Goal: Task Accomplishment & Management: Manage account settings

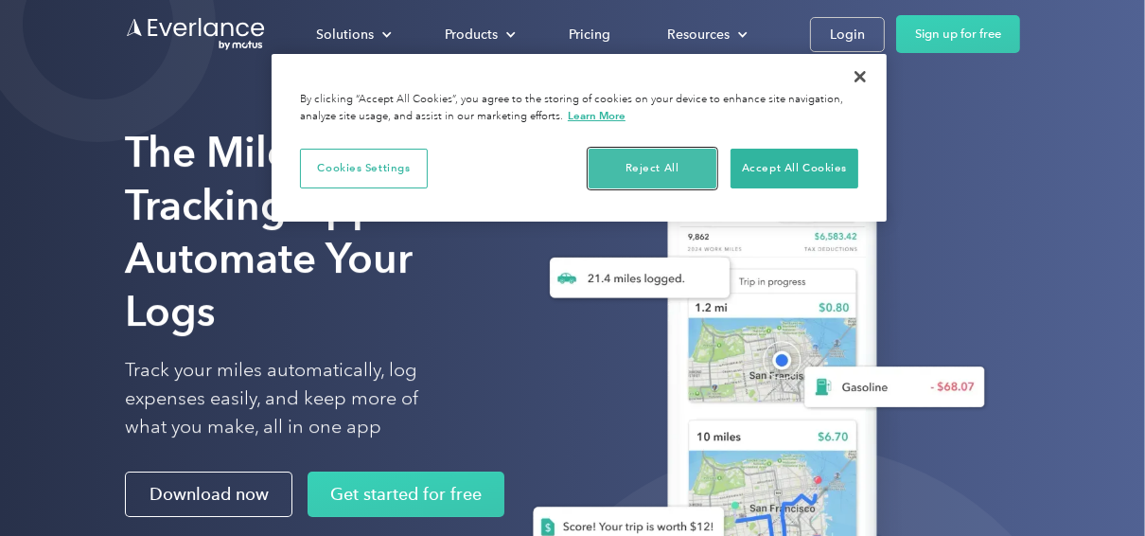
click at [675, 166] on button "Reject All" at bounding box center [653, 169] width 128 height 40
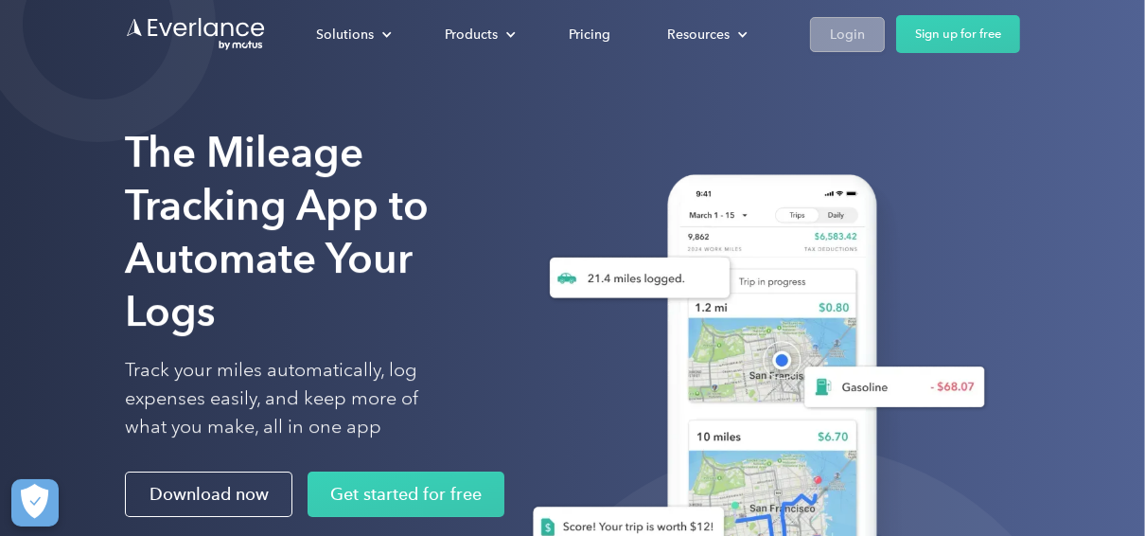
click at [866, 31] on link "Login" at bounding box center [847, 34] width 75 height 35
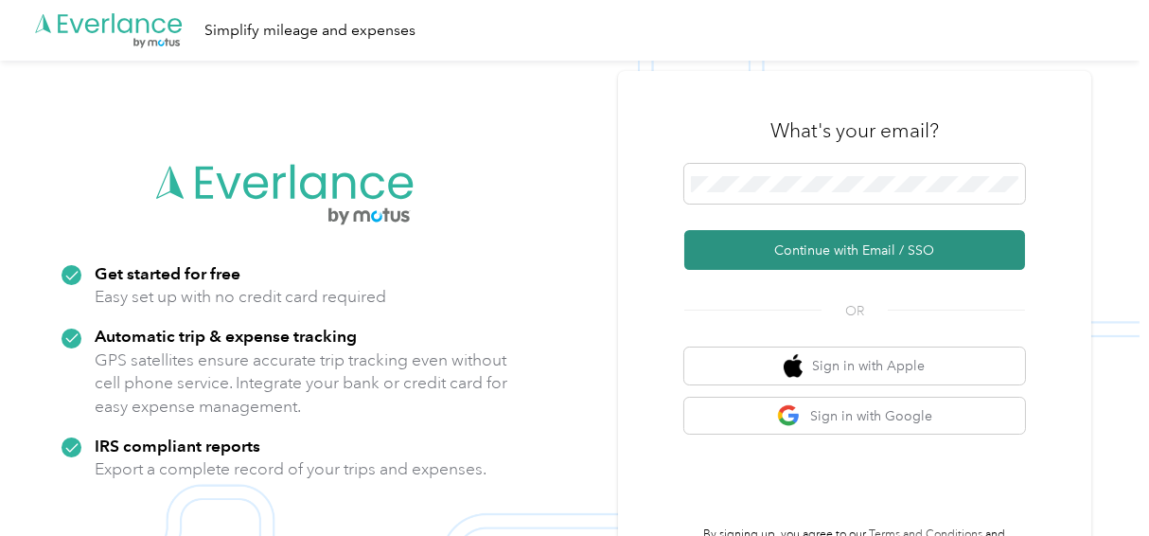
click at [844, 252] on button "Continue with Email / SSO" at bounding box center [854, 250] width 341 height 40
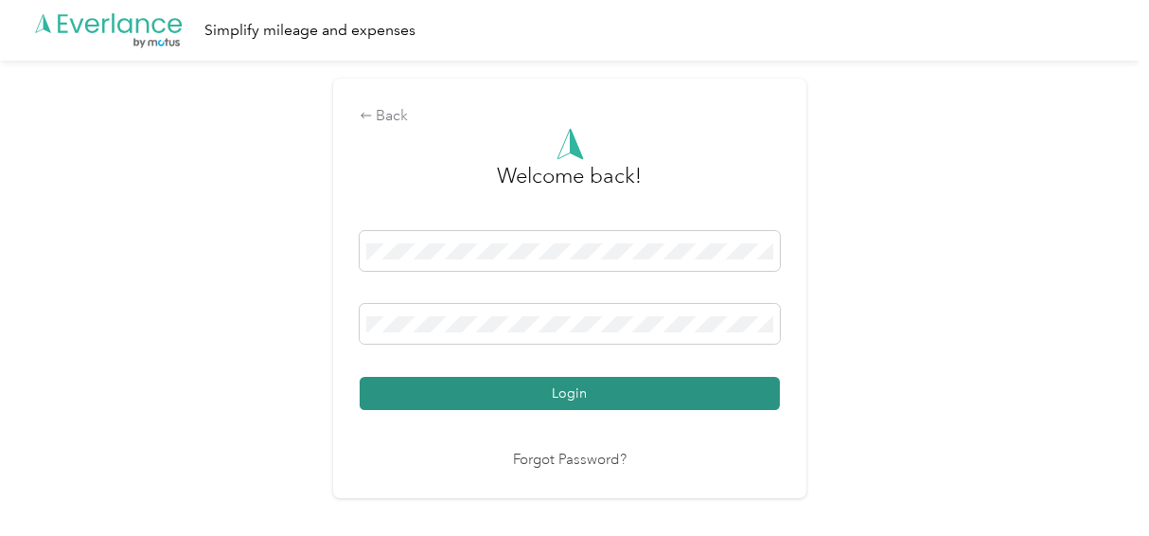
click at [589, 397] on button "Login" at bounding box center [570, 393] width 420 height 33
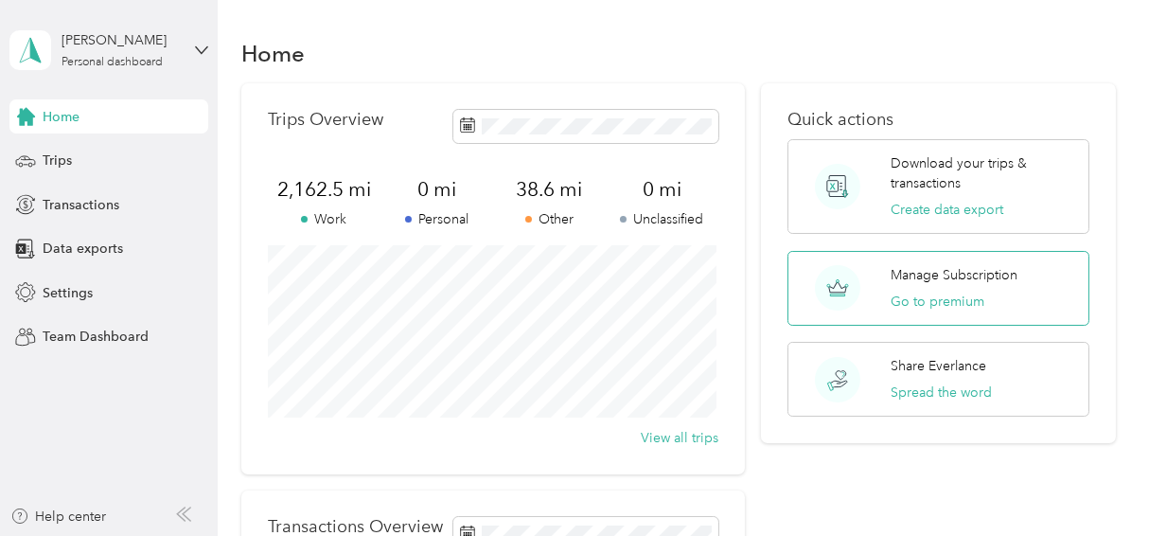
click at [994, 275] on p "Manage Subscription" at bounding box center [953, 275] width 127 height 20
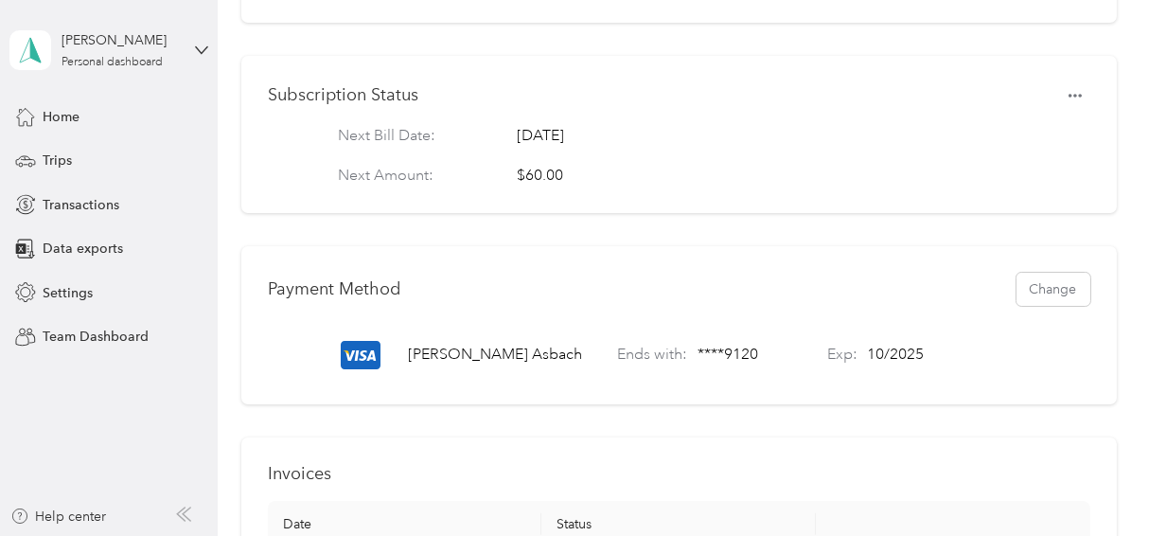
scroll to position [44, 0]
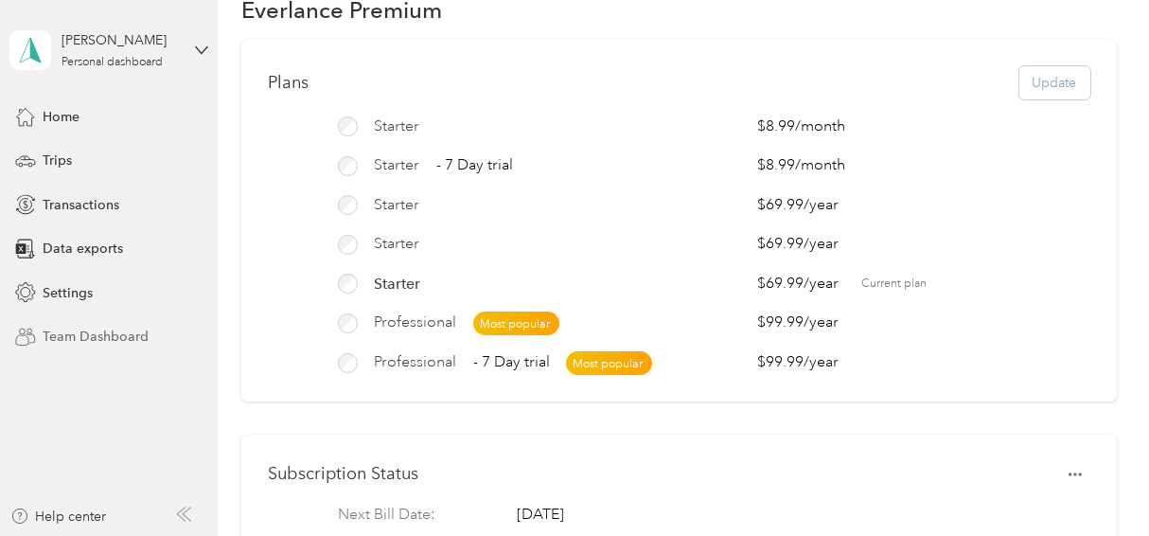
click at [127, 335] on span "Team Dashboard" at bounding box center [96, 336] width 106 height 20
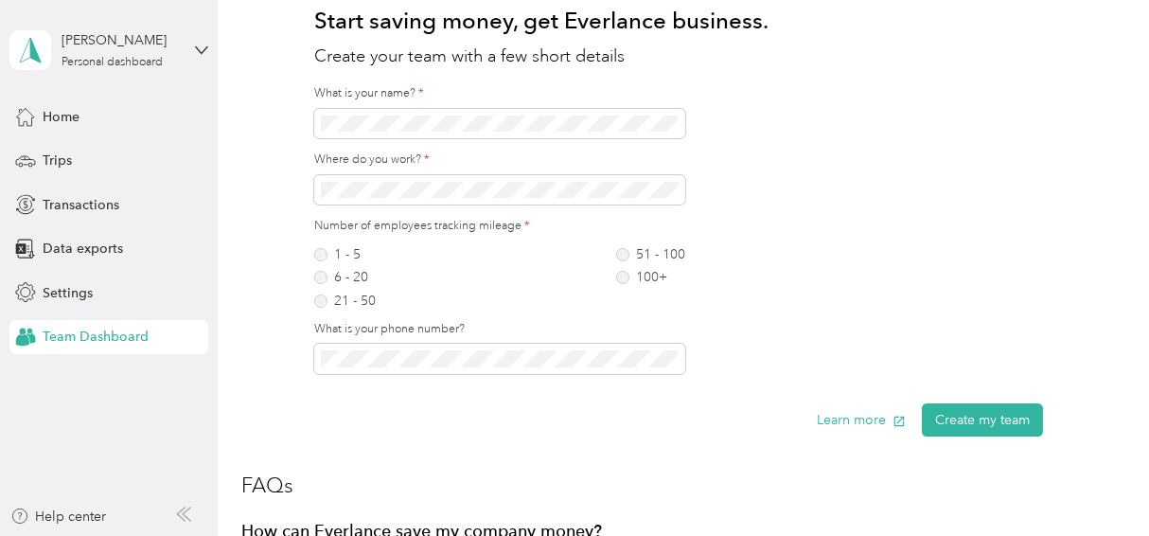
scroll to position [876, 0]
